Goal: Transaction & Acquisition: Purchase product/service

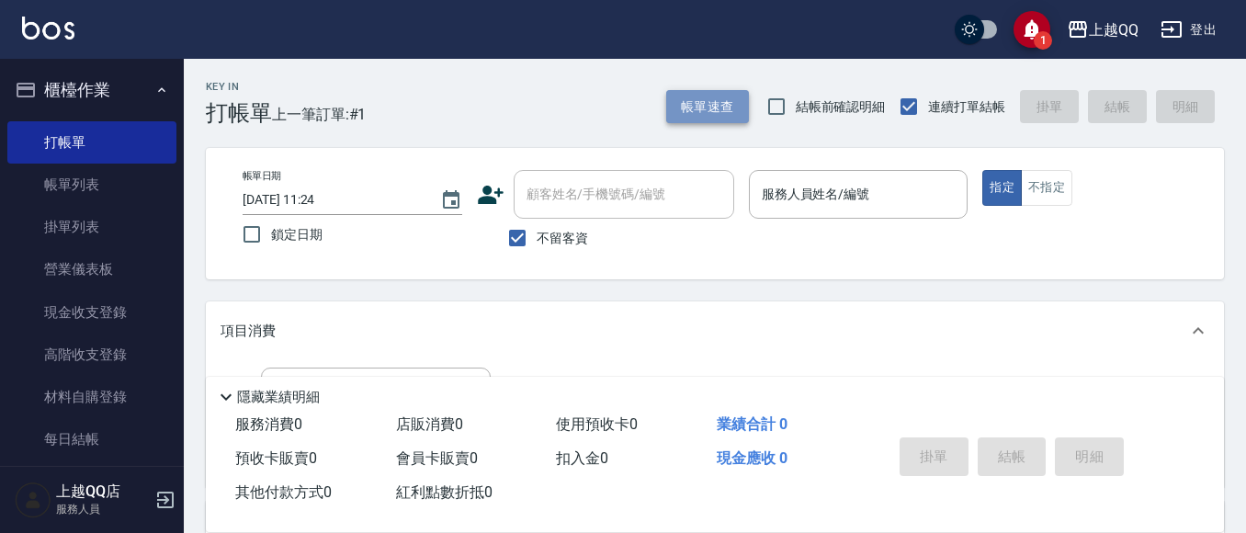
click at [717, 102] on button "帳單速查" at bounding box center [707, 107] width 83 height 34
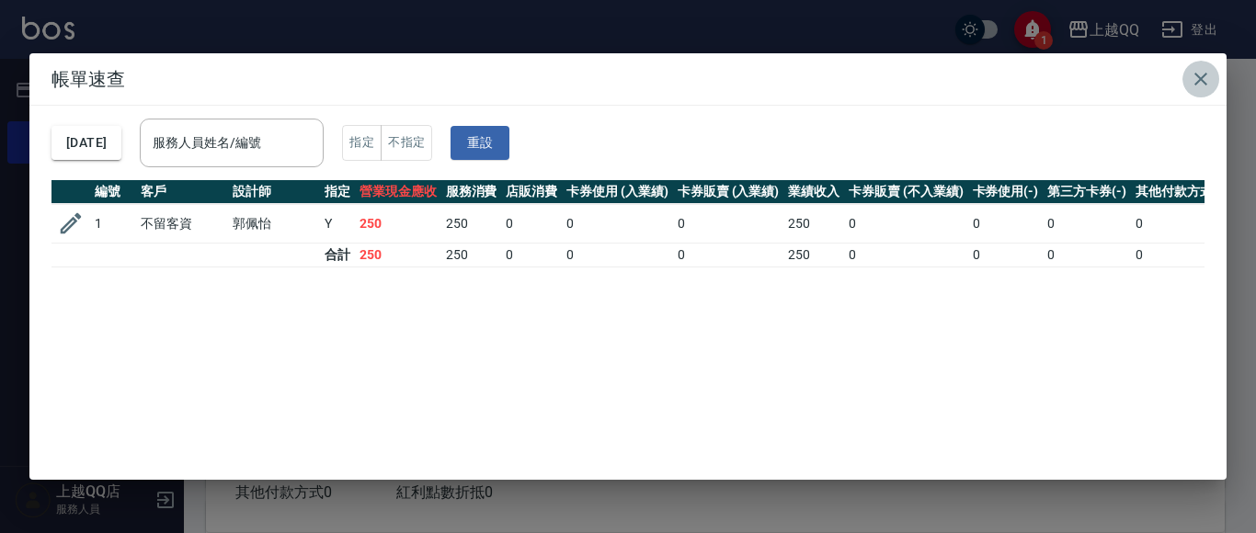
click at [1200, 68] on icon "button" at bounding box center [1200, 79] width 22 height 22
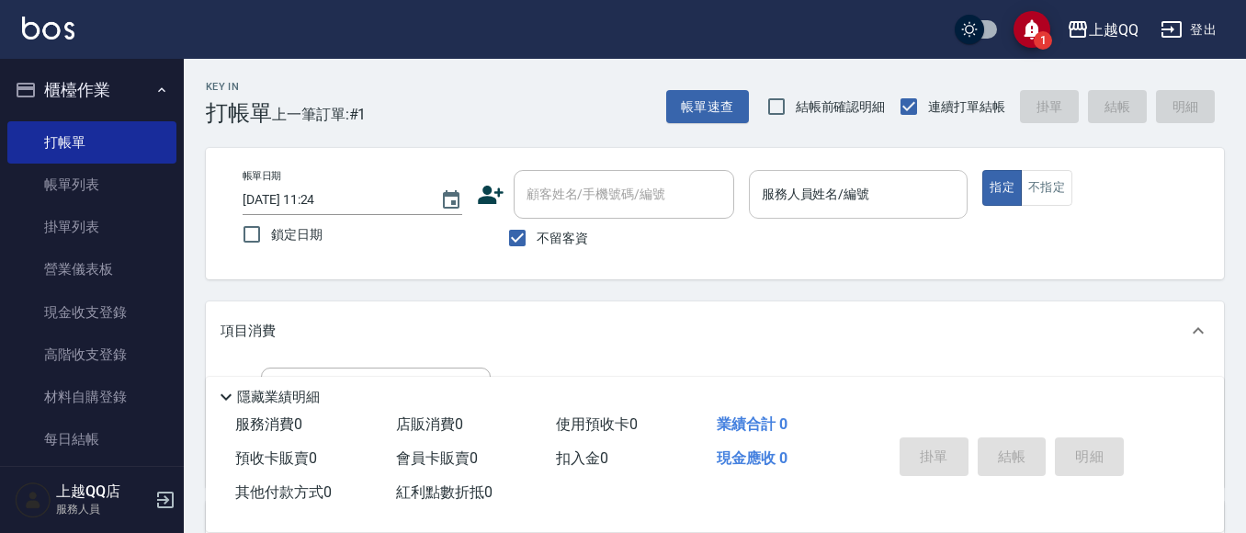
click at [801, 191] on input "服務人員姓名/編號" at bounding box center [858, 194] width 203 height 32
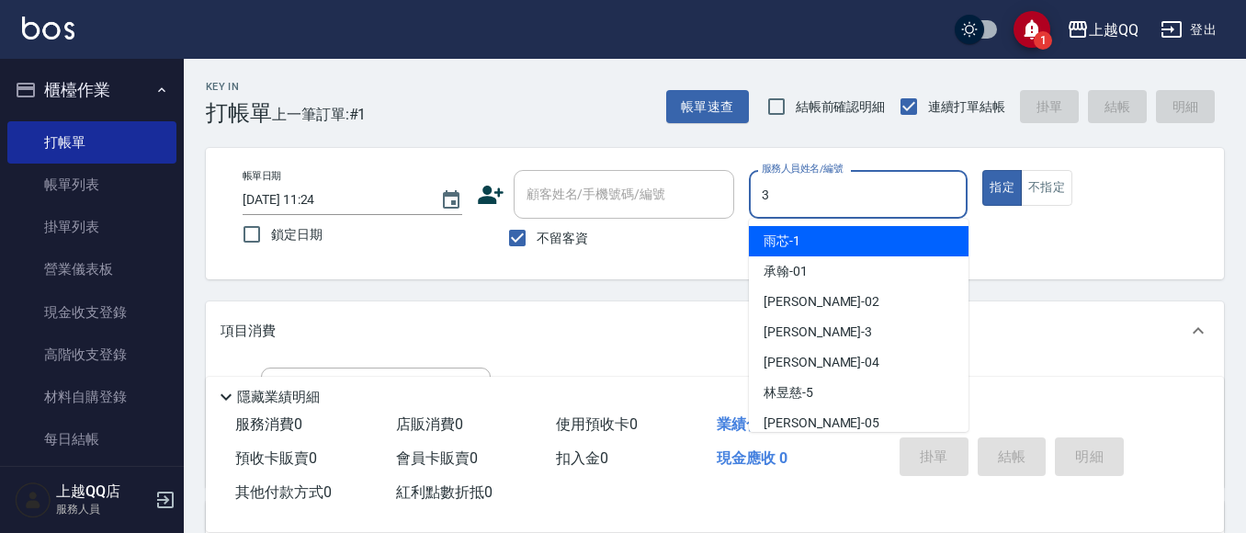
type input "3"
type button "true"
type input "佩怡-3"
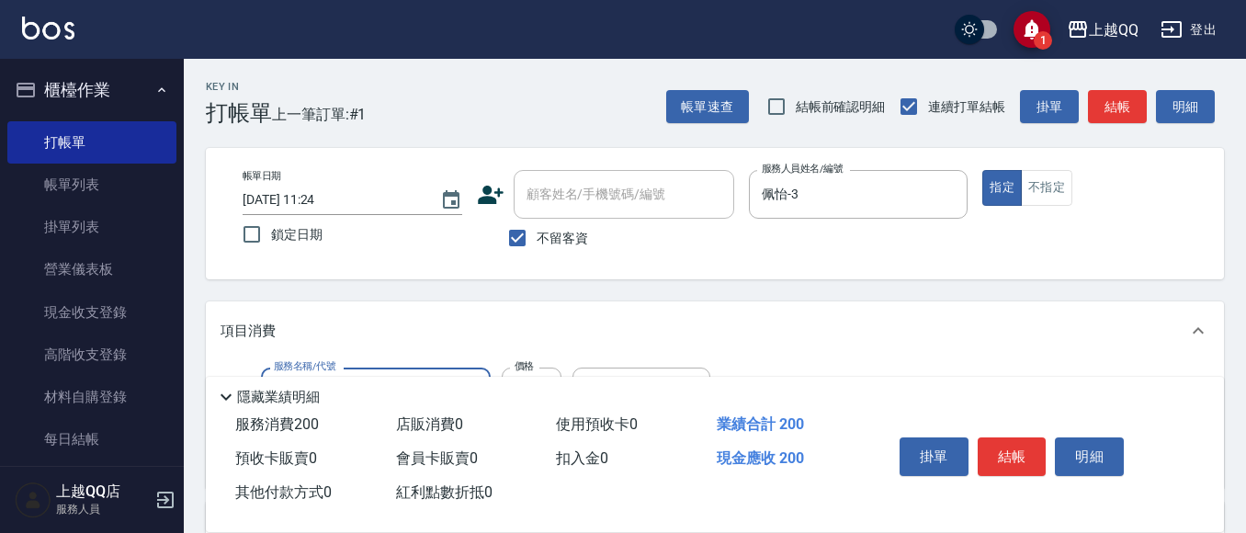
type input "洗髮(101)"
type input "230"
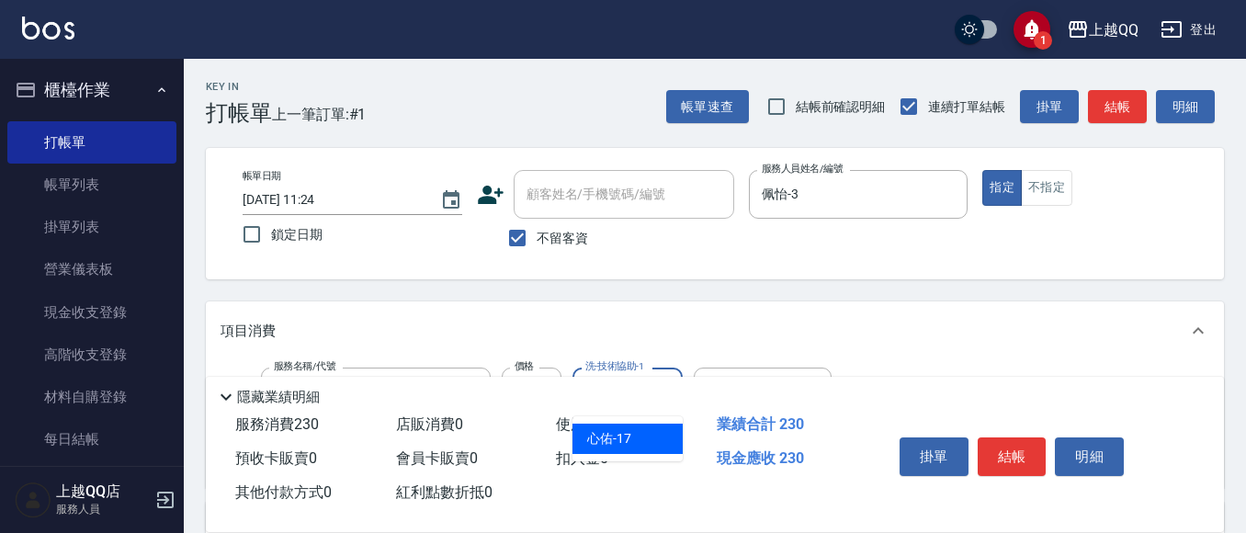
type input "心佑-17"
type input "指定單剪(203)"
type input "300"
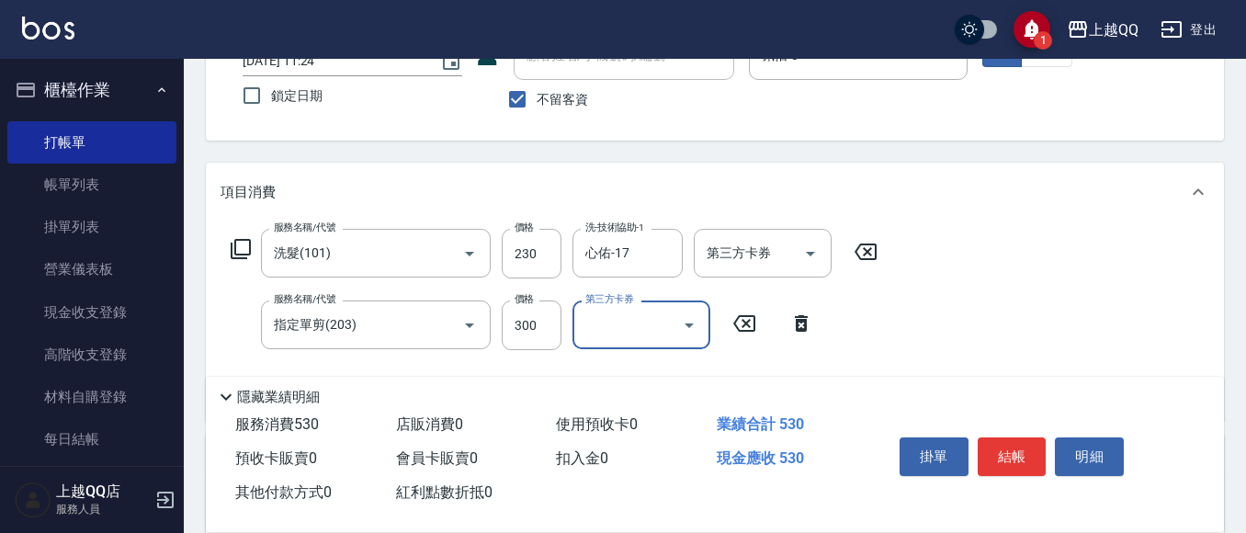
scroll to position [184, 0]
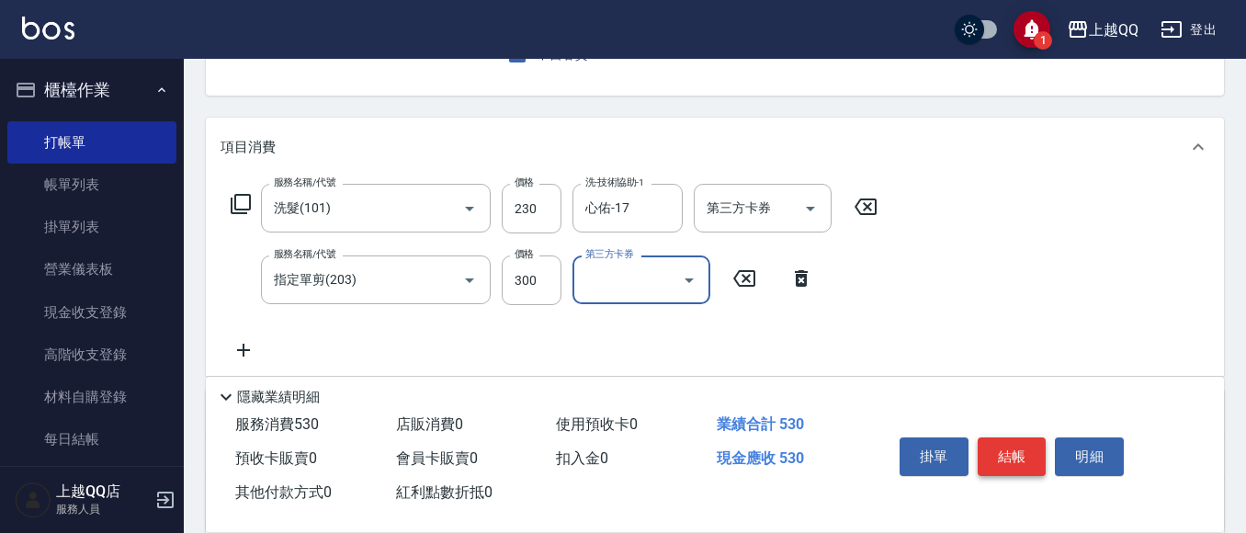
click at [1008, 452] on button "結帳" at bounding box center [1012, 456] width 69 height 39
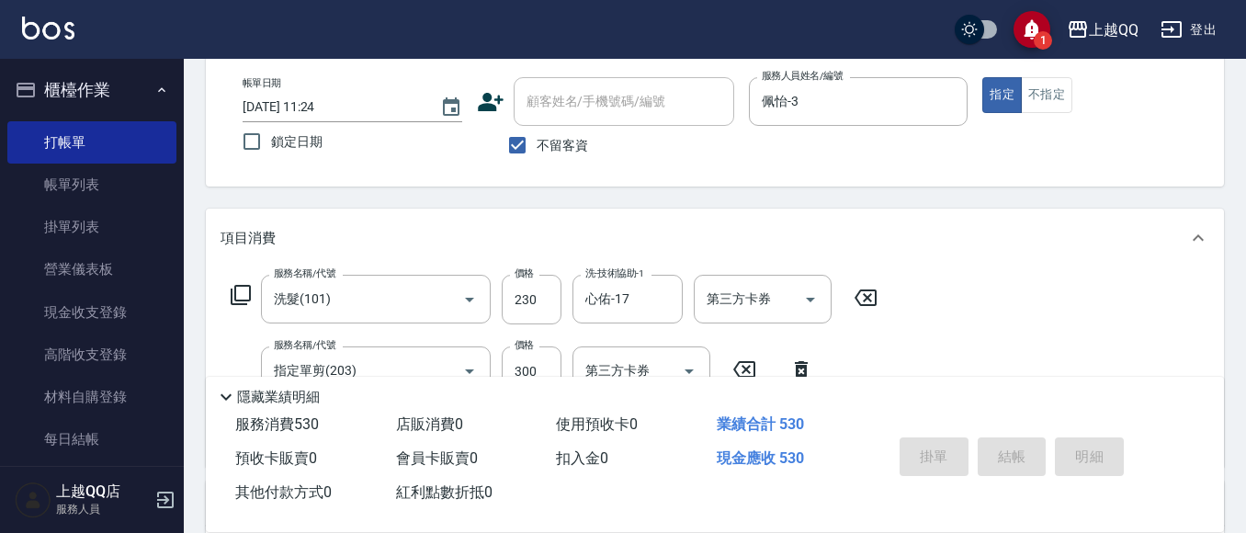
scroll to position [0, 0]
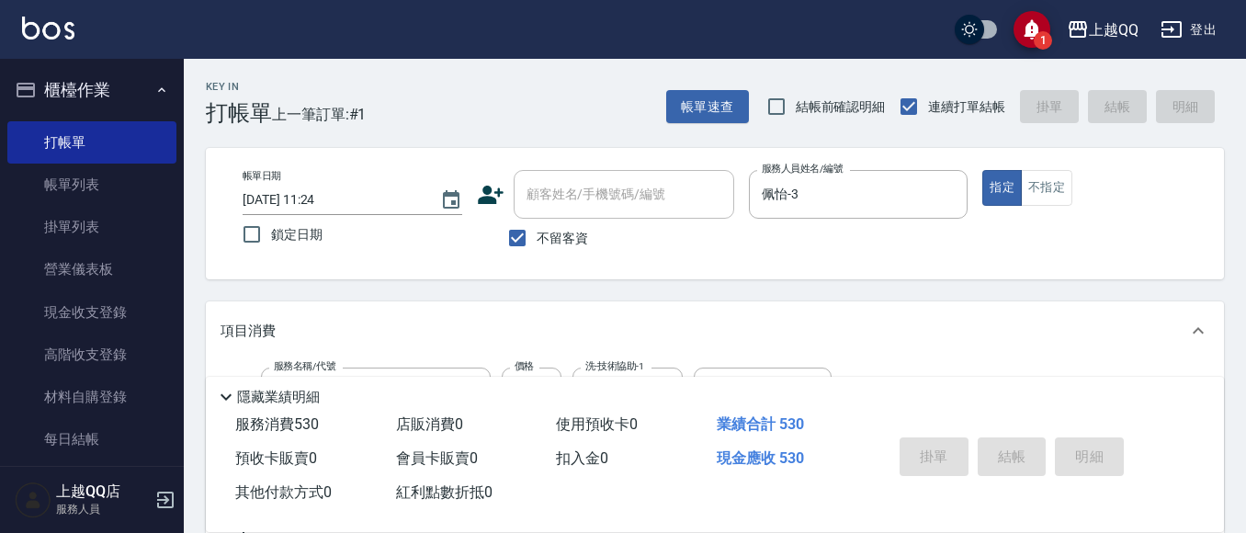
type input "[DATE] 12:54"
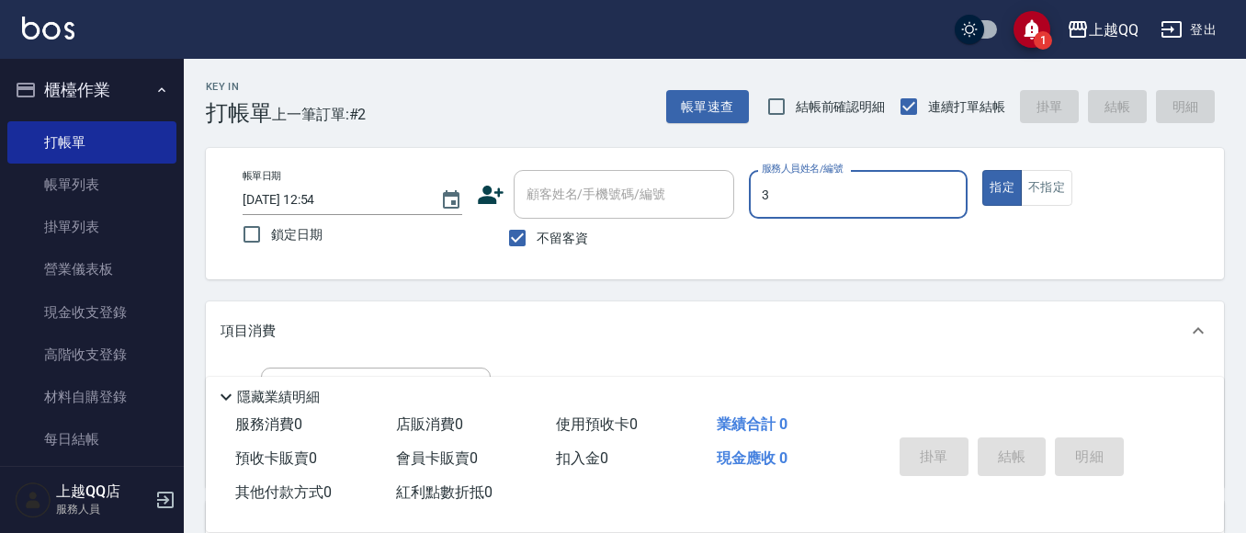
type input "佩怡-3"
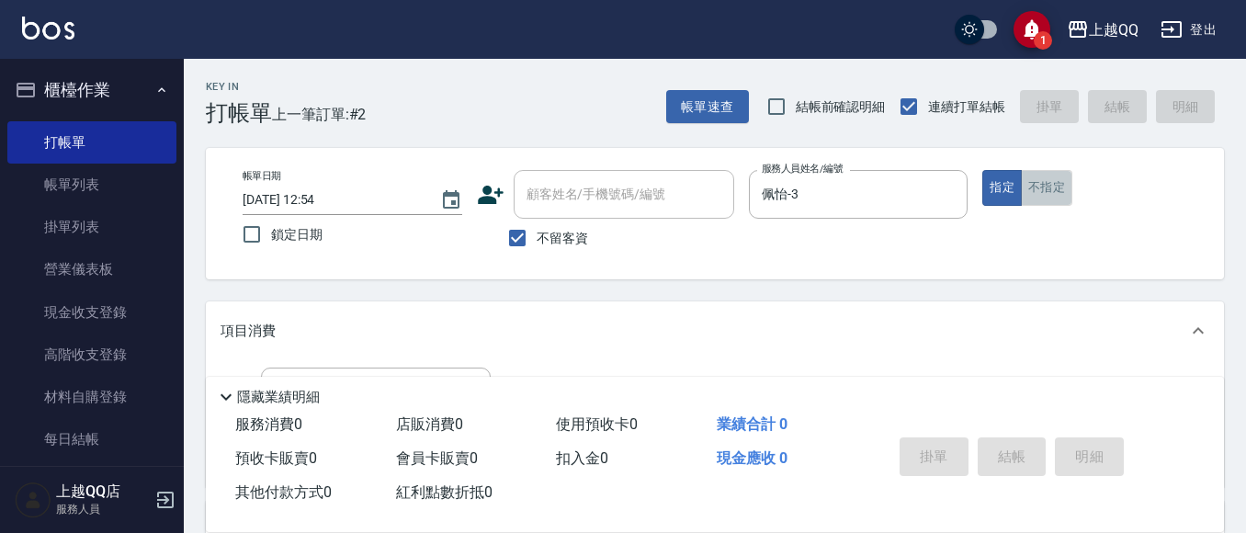
click at [1051, 191] on button "不指定" at bounding box center [1046, 188] width 51 height 36
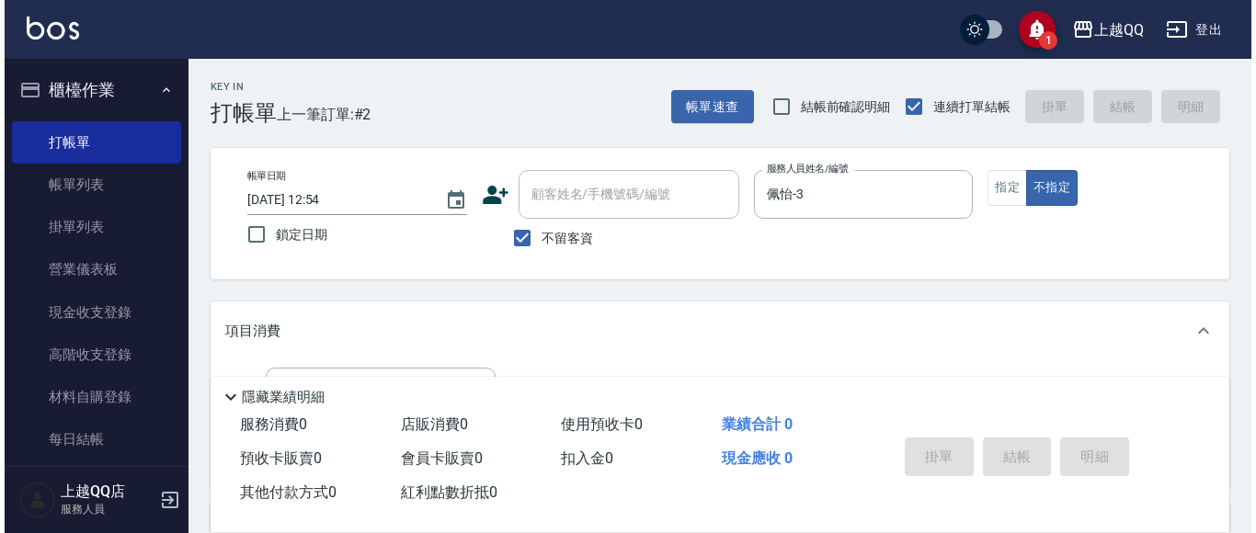
scroll to position [92, 0]
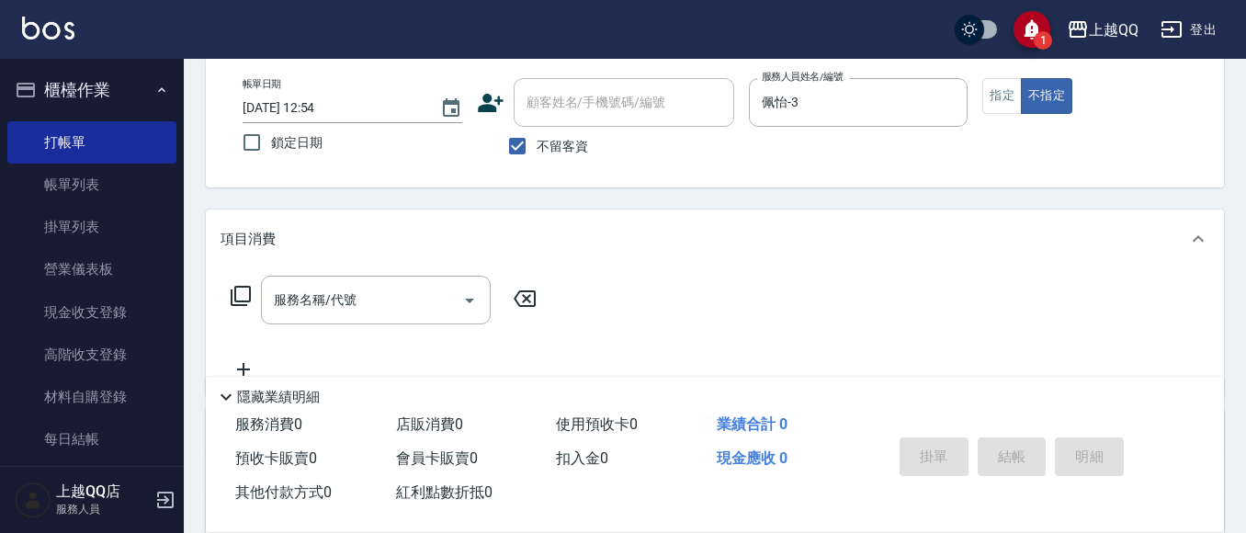
click at [245, 297] on icon at bounding box center [241, 296] width 22 height 22
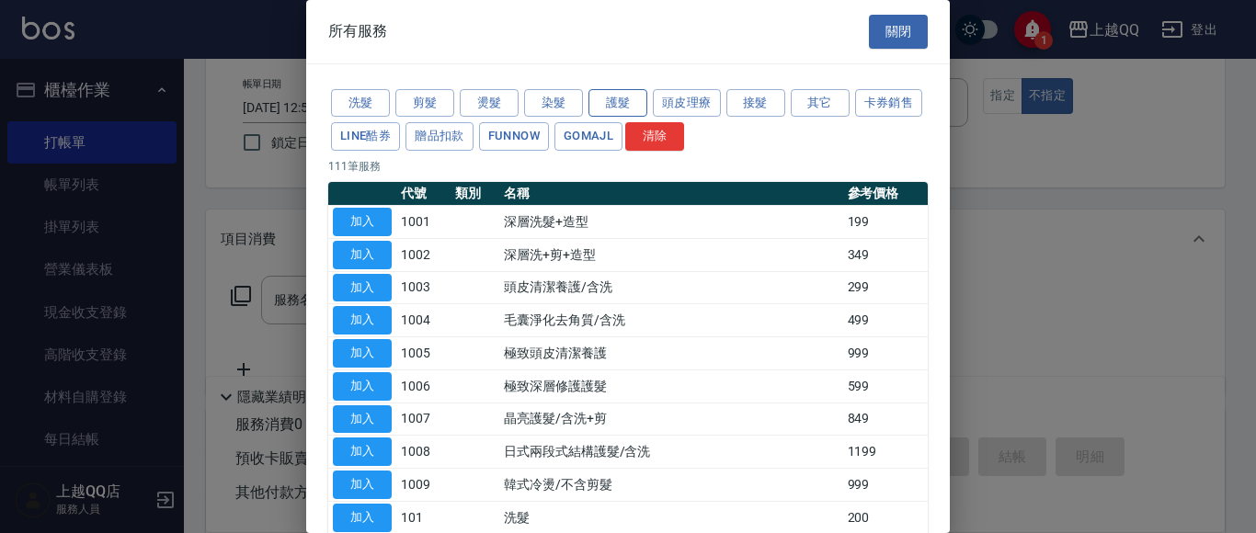
click at [618, 103] on button "護髮" at bounding box center [617, 103] width 59 height 28
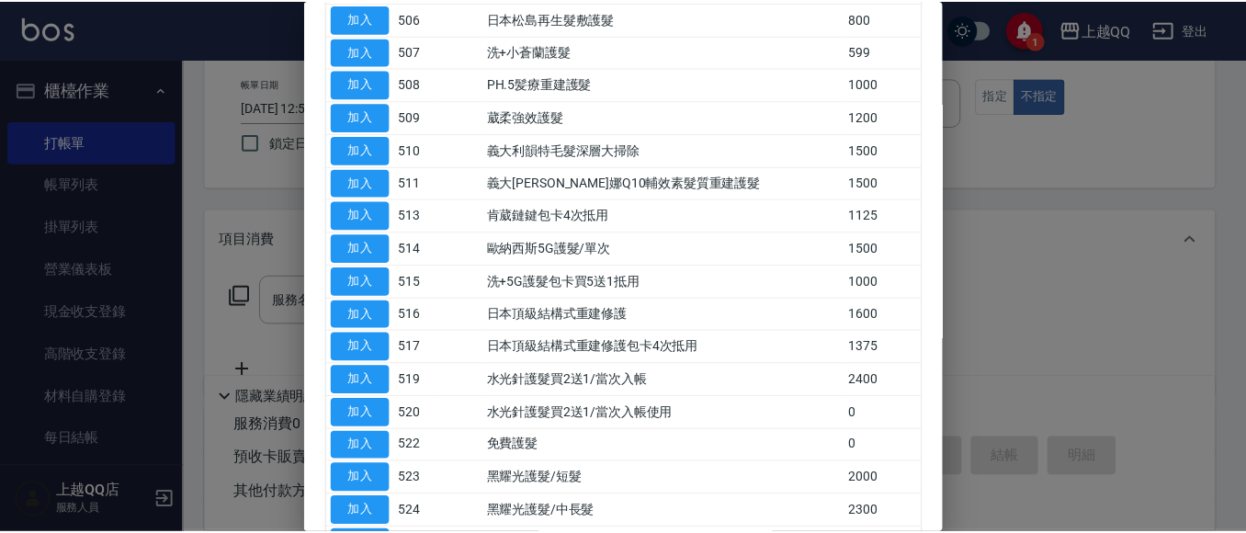
scroll to position [694, 0]
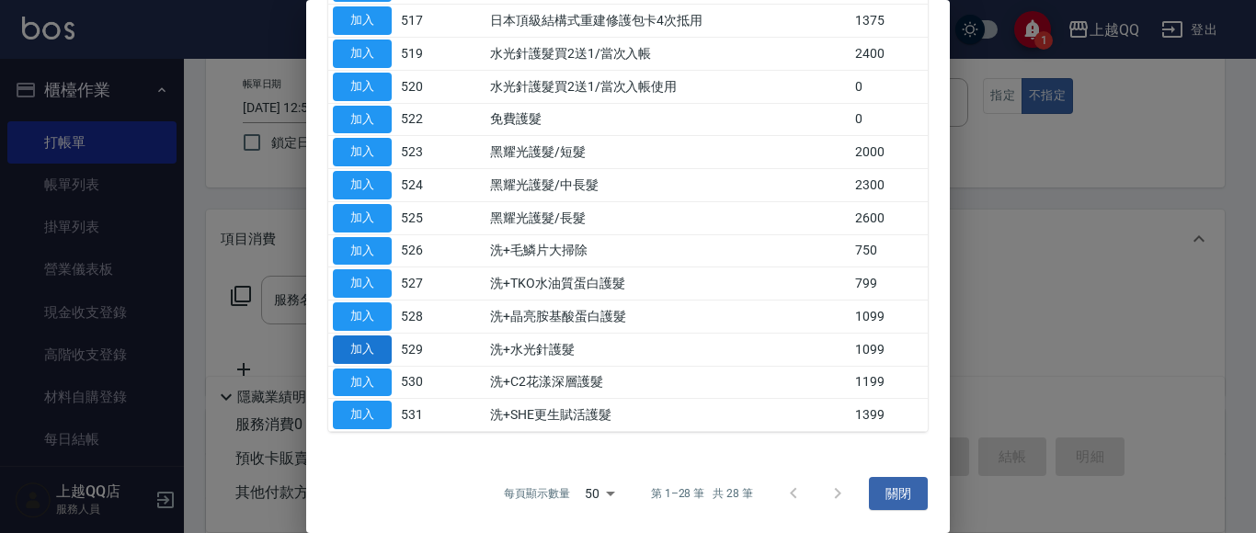
click at [355, 350] on button "加入" at bounding box center [362, 349] width 59 height 28
type input "洗+水光針護髮(529)"
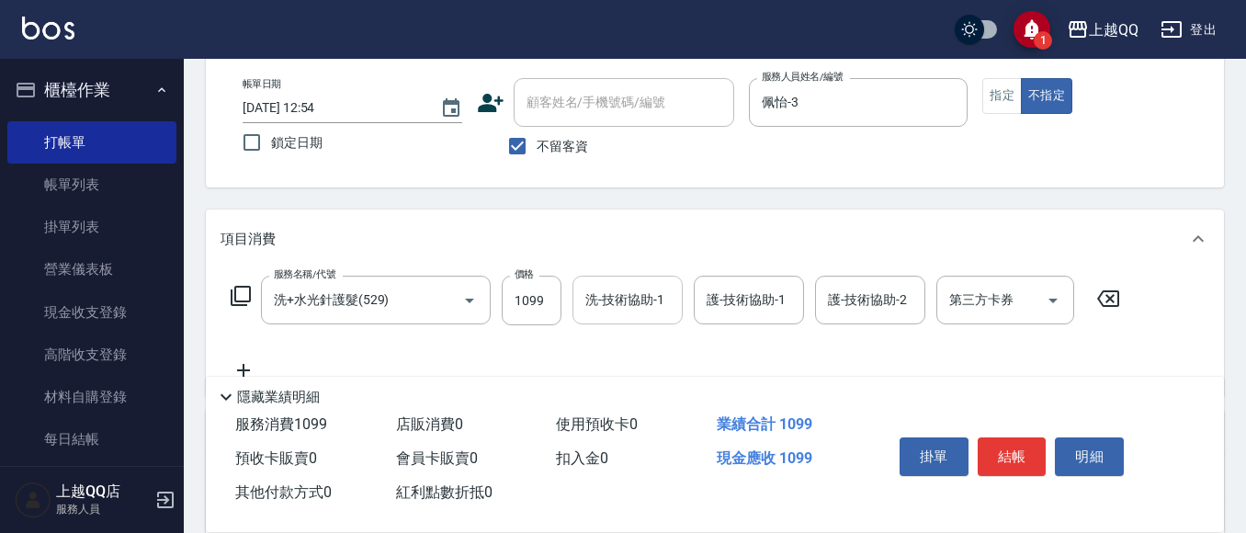
click at [580, 312] on div "洗-技術協助-1" at bounding box center [628, 300] width 110 height 49
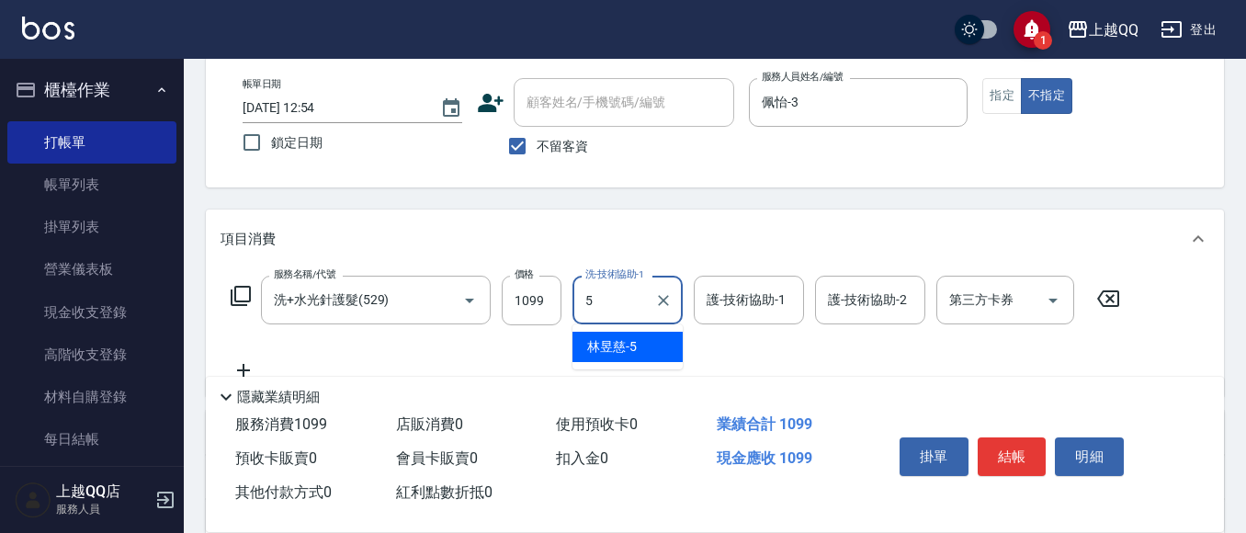
type input "[PERSON_NAME]5"
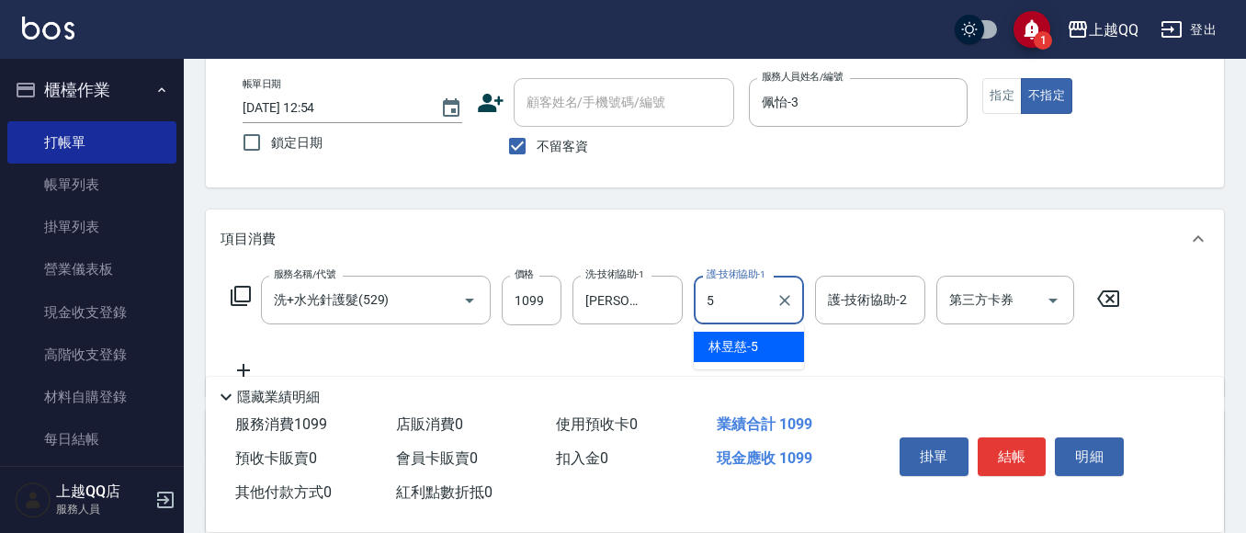
type input "[PERSON_NAME]5"
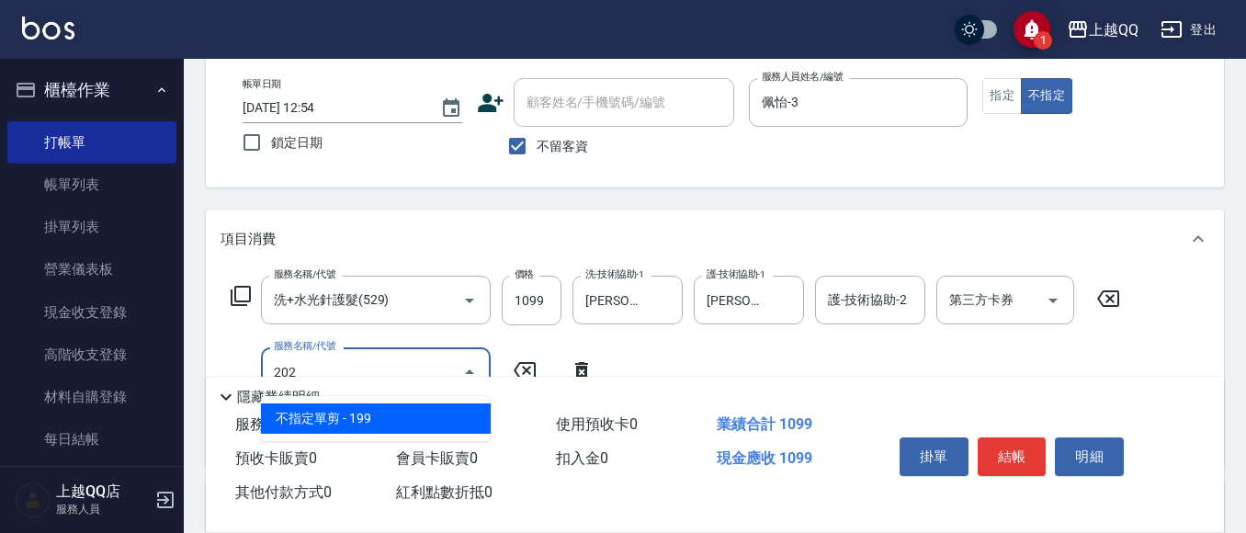
type input "不指定單剪(202)"
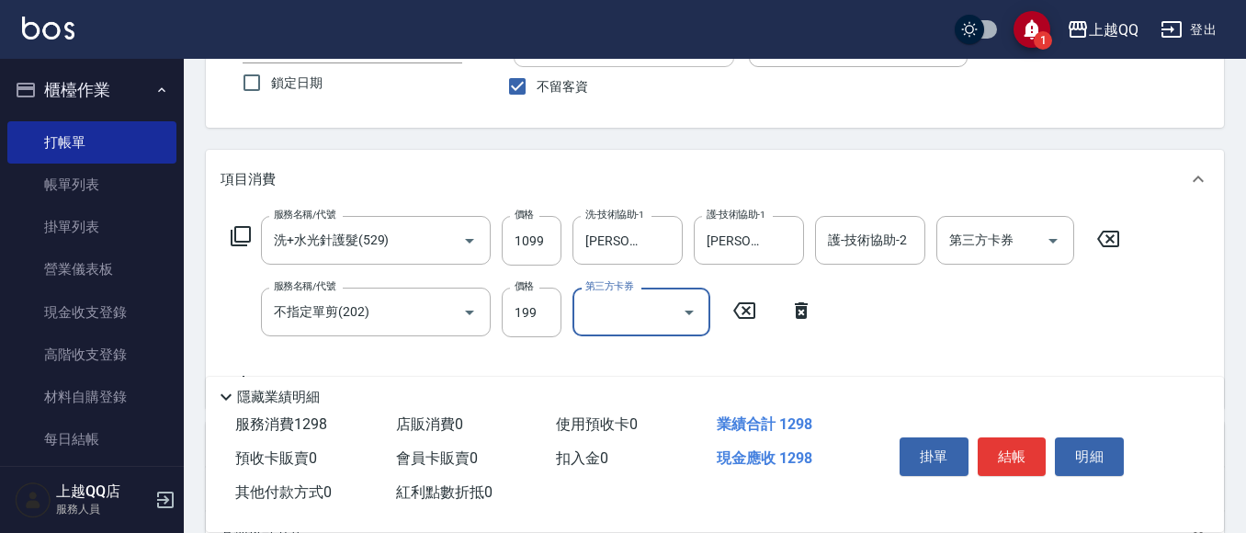
scroll to position [184, 0]
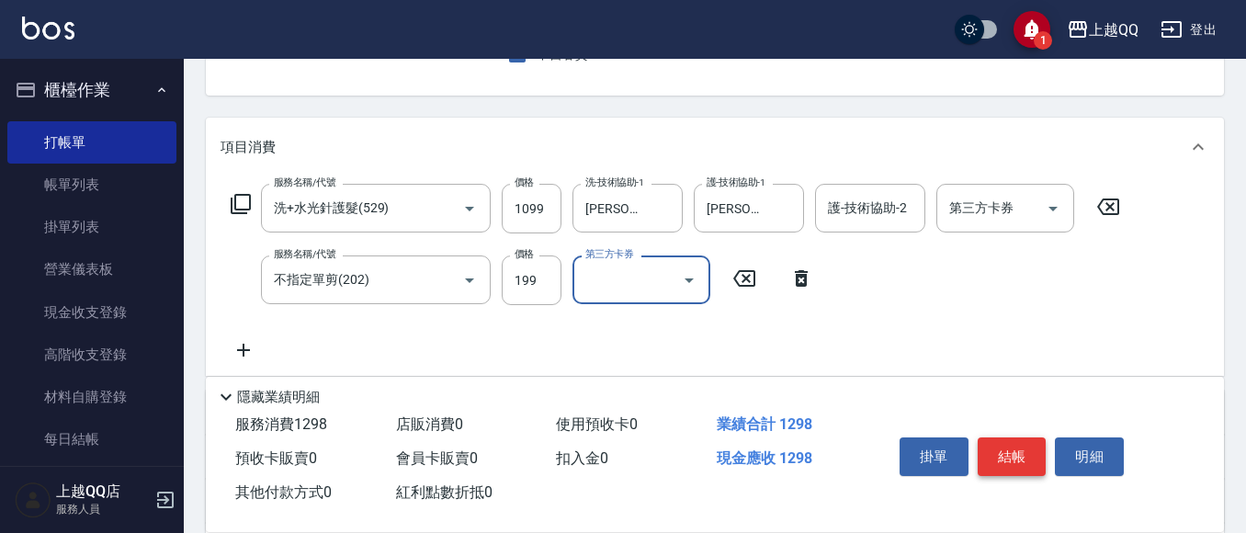
click at [1018, 444] on button "結帳" at bounding box center [1012, 456] width 69 height 39
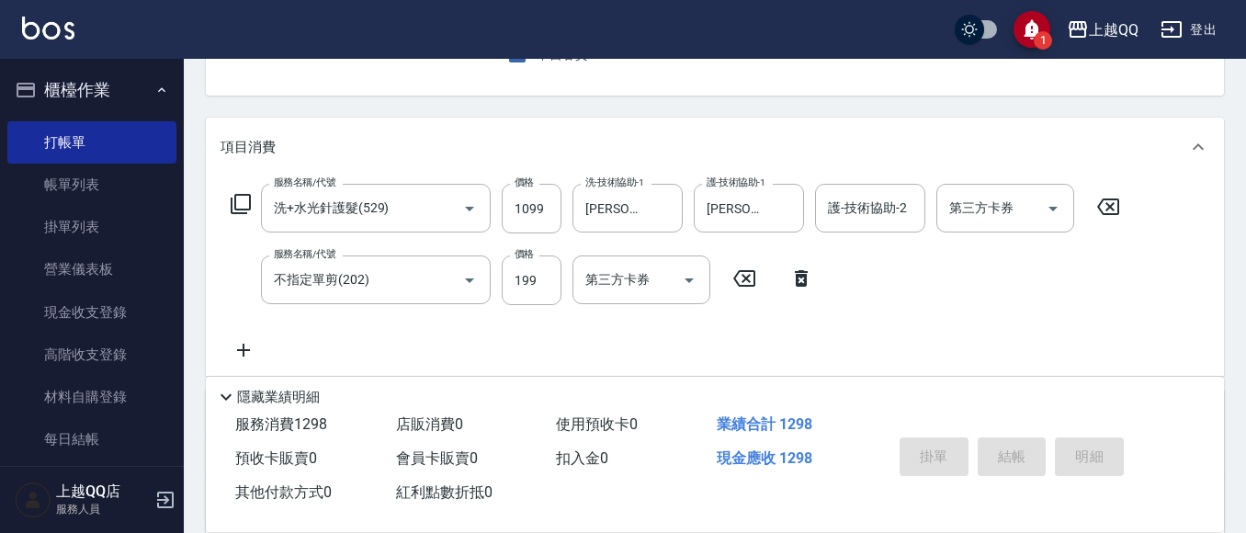
type input "[DATE] 12:56"
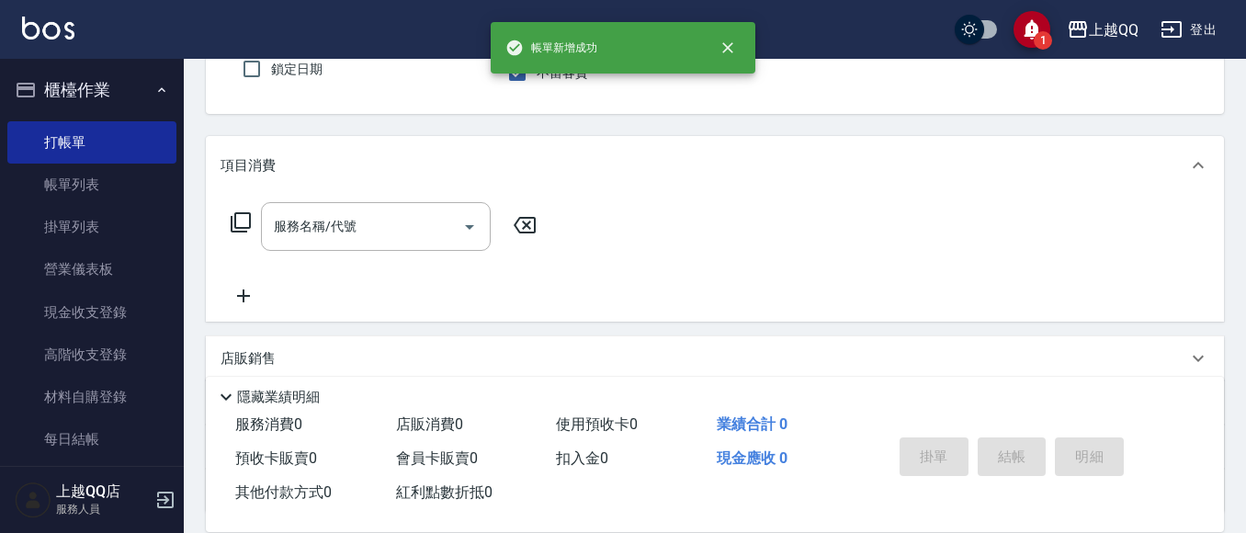
scroll to position [0, 0]
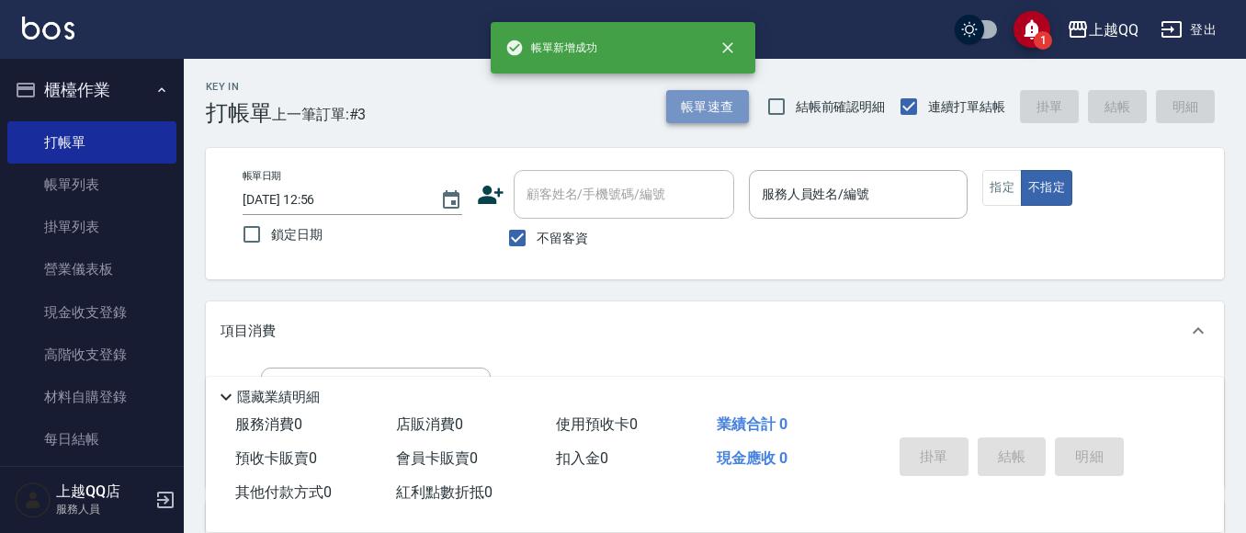
click at [677, 119] on button "帳單速查" at bounding box center [707, 107] width 83 height 34
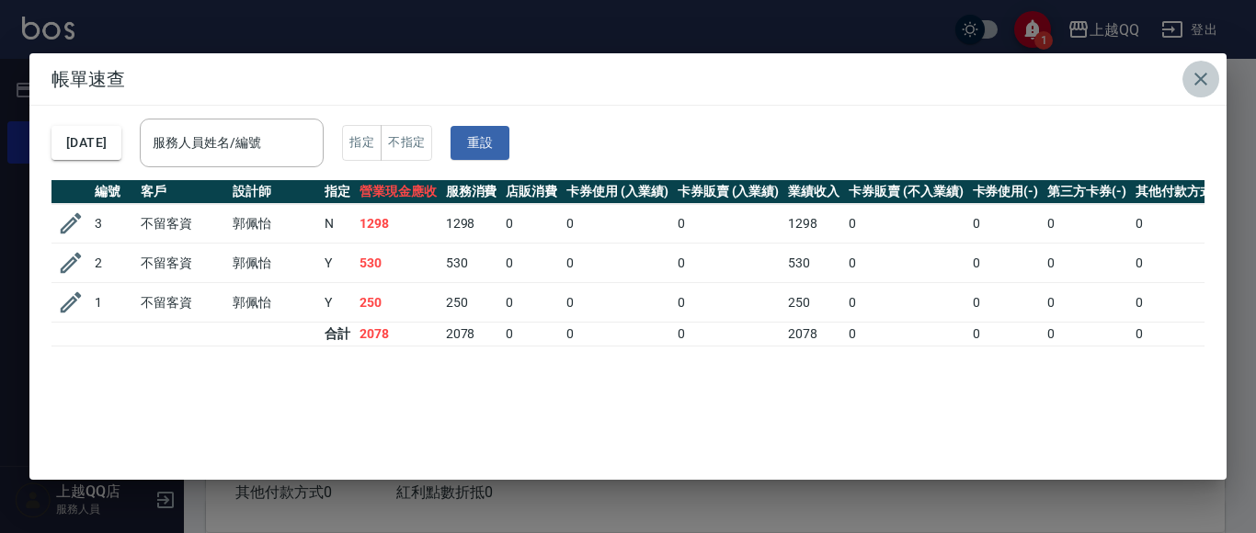
click at [1201, 79] on icon "button" at bounding box center [1200, 79] width 13 height 13
